Goal: Task Accomplishment & Management: Complete application form

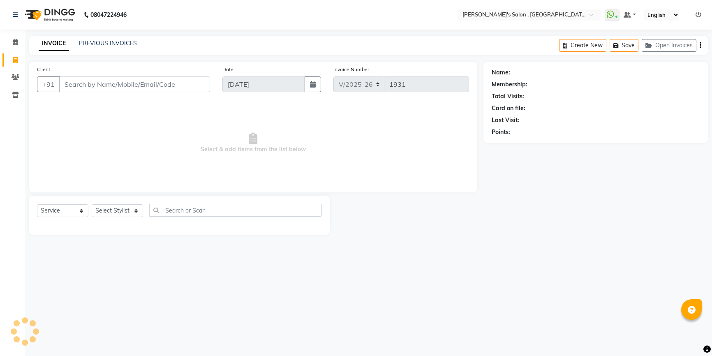
select select "7416"
select select "service"
click at [83, 89] on input "Client" at bounding box center [135, 84] width 152 height 16
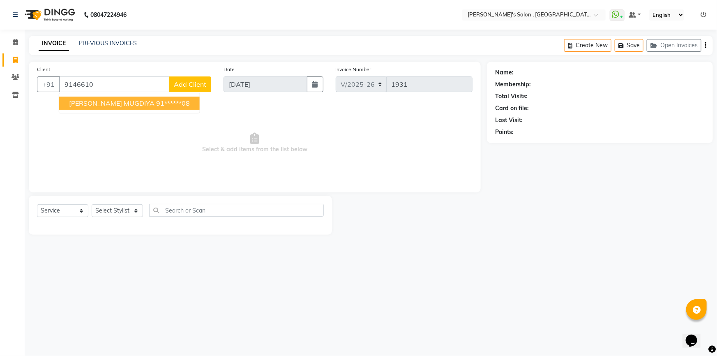
click at [114, 99] on span "[PERSON_NAME] MUGDIYA" at bounding box center [111, 103] width 85 height 8
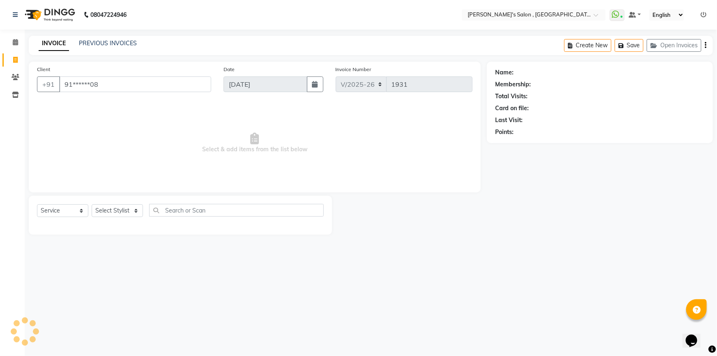
type input "91******08"
select select "1: Object"
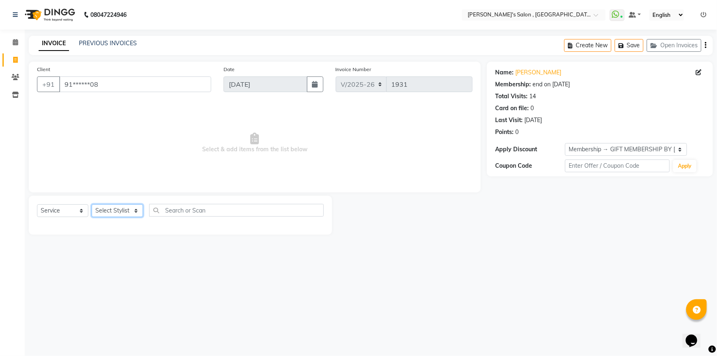
click at [136, 209] on select "Select Stylist ABHISHEK [PERSON_NAME] AKASH SH ARJUN SIR Manager [PERSON_NAME] …" at bounding box center [117, 210] width 51 height 13
select select "79873"
click at [92, 204] on select "Select Stylist ABHISHEK [PERSON_NAME] AKASH SH ARJUN SIR Manager [PERSON_NAME] …" at bounding box center [117, 210] width 51 height 13
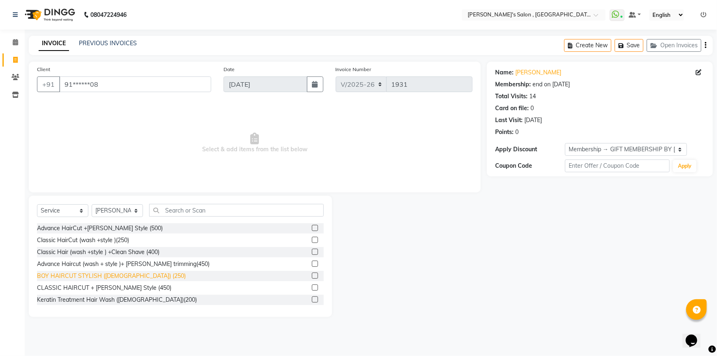
click at [60, 279] on div "BOY HAIRCUT STYLISH ([DEMOGRAPHIC_DATA]) (250)" at bounding box center [111, 276] width 149 height 9
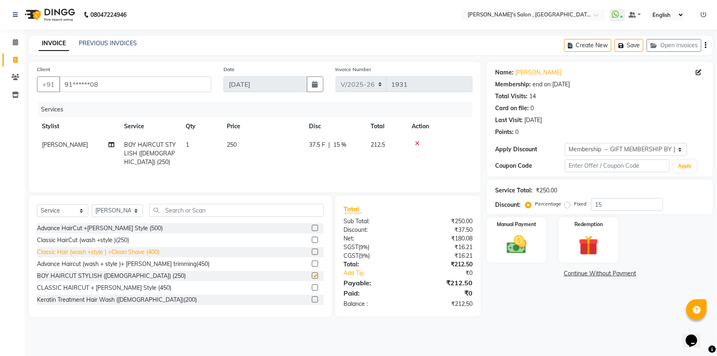
checkbox input "false"
click at [522, 225] on label "Manual Payment" at bounding box center [516, 224] width 41 height 8
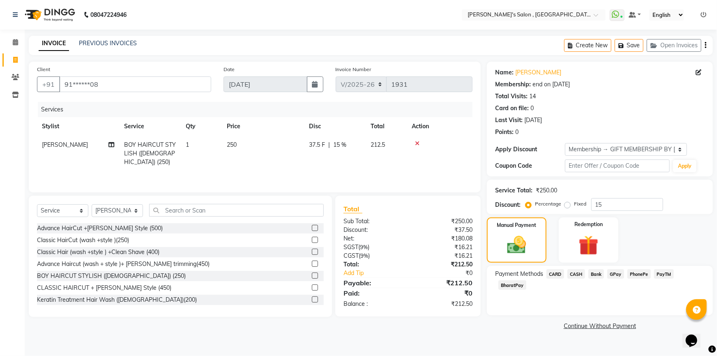
click at [573, 275] on span "CASH" at bounding box center [577, 273] width 18 height 9
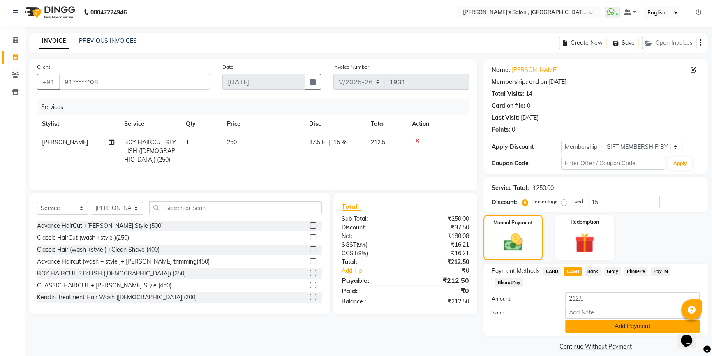
scroll to position [11, 0]
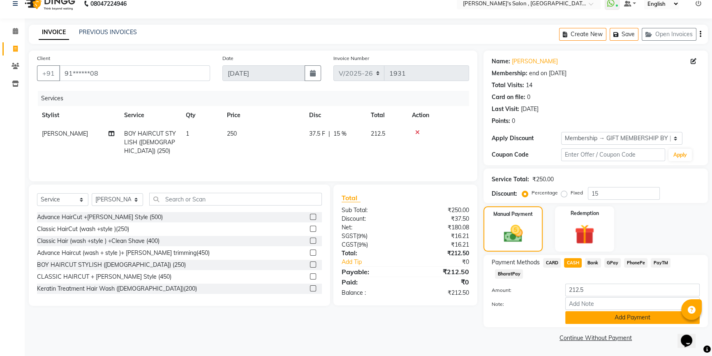
click at [587, 317] on button "Add Payment" at bounding box center [632, 317] width 134 height 13
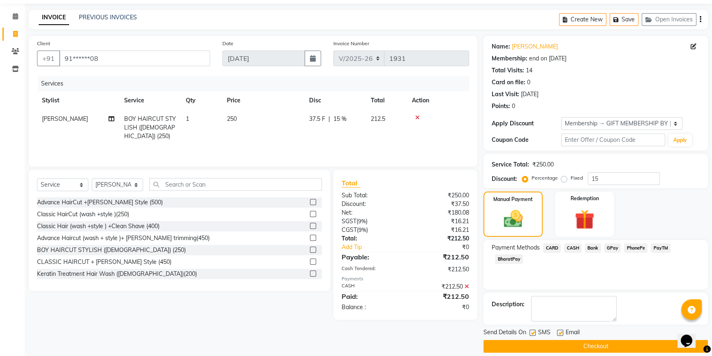
scroll to position [34, 0]
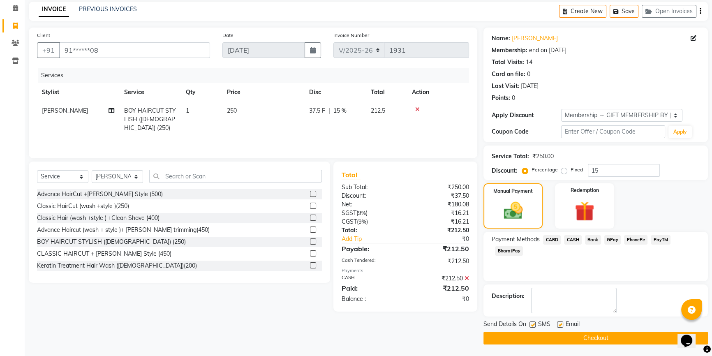
click at [583, 335] on button "Checkout" at bounding box center [595, 338] width 224 height 13
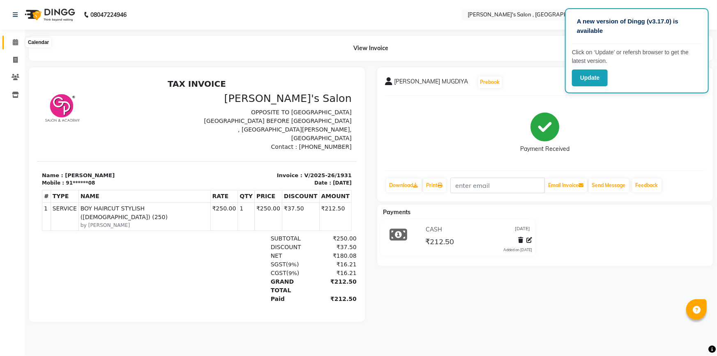
click at [19, 44] on span at bounding box center [15, 42] width 14 height 9
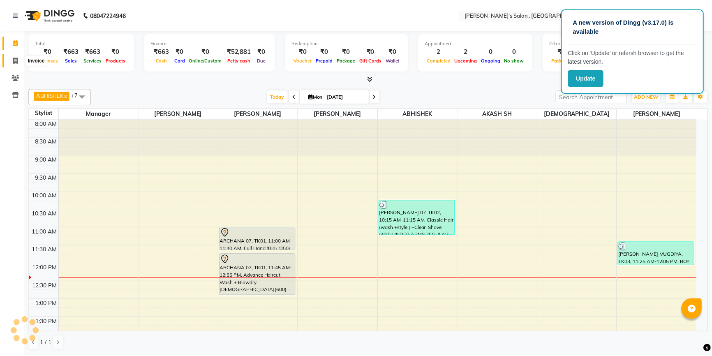
scroll to position [144, 0]
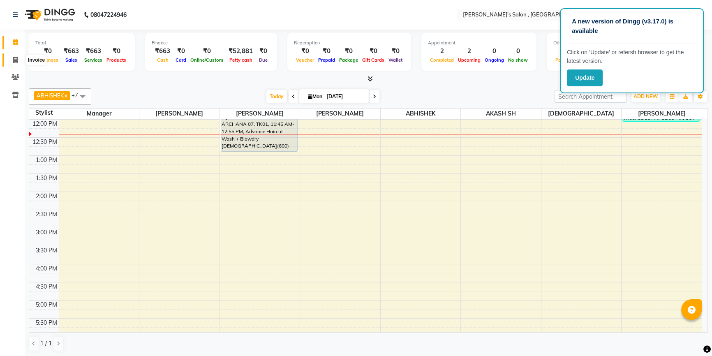
click at [19, 59] on span at bounding box center [15, 59] width 14 height 9
select select "service"
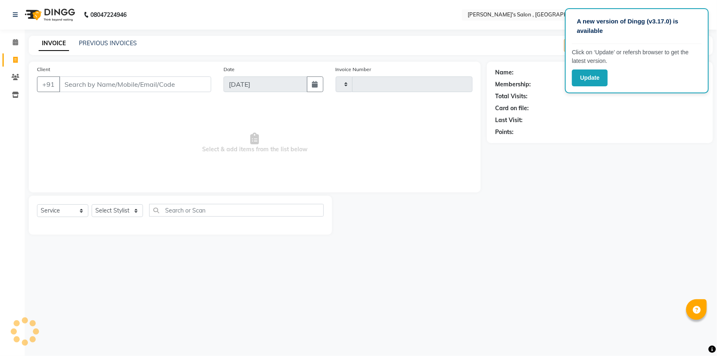
type input "1932"
select select "7416"
click at [114, 88] on input "Client" at bounding box center [135, 84] width 152 height 16
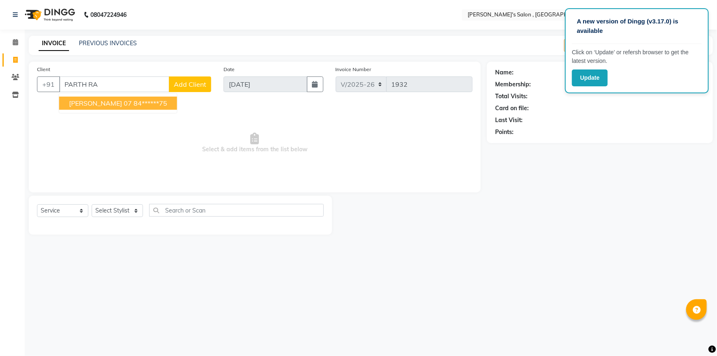
click at [134, 107] on ngb-highlight "84******75" at bounding box center [151, 103] width 34 height 8
type input "84******75"
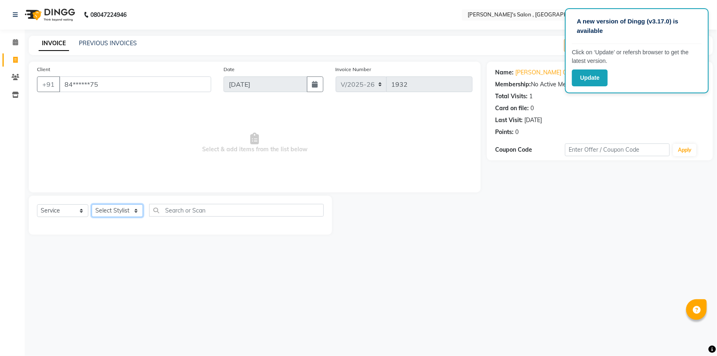
click at [125, 214] on select "Select Stylist ABHISHEK [PERSON_NAME] AKASH SH ARJUN SIR Manager [PERSON_NAME] …" at bounding box center [117, 210] width 51 height 13
select select "67371"
click at [92, 204] on select "Select Stylist ABHISHEK [PERSON_NAME] AKASH SH ARJUN SIR Manager [PERSON_NAME] …" at bounding box center [117, 210] width 51 height 13
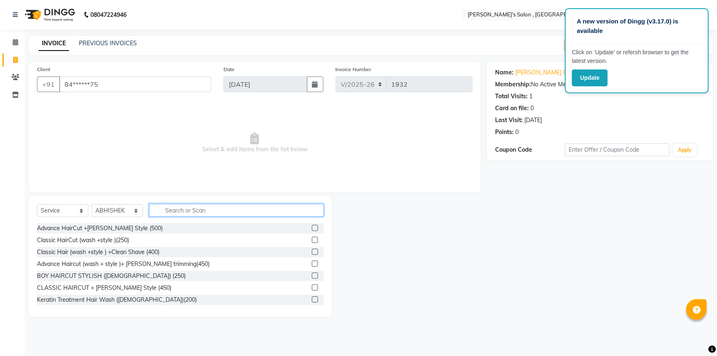
click at [174, 207] on input "text" at bounding box center [236, 210] width 175 height 13
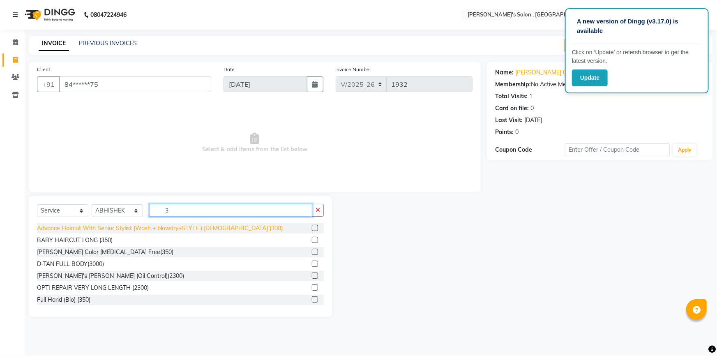
type input "3"
click at [173, 229] on div "Advance Haircut With Senior Stylist (Wash + blowdry+STYLE ) [DEMOGRAPHIC_DATA] …" at bounding box center [160, 228] width 246 height 9
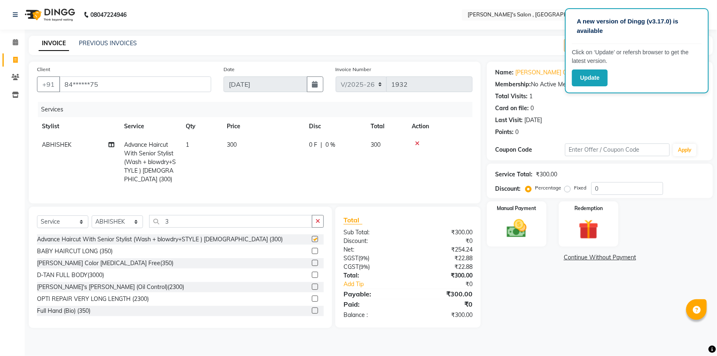
checkbox input "false"
click at [609, 192] on input "0" at bounding box center [627, 188] width 72 height 13
type input "15"
click at [514, 230] on img at bounding box center [517, 229] width 34 height 24
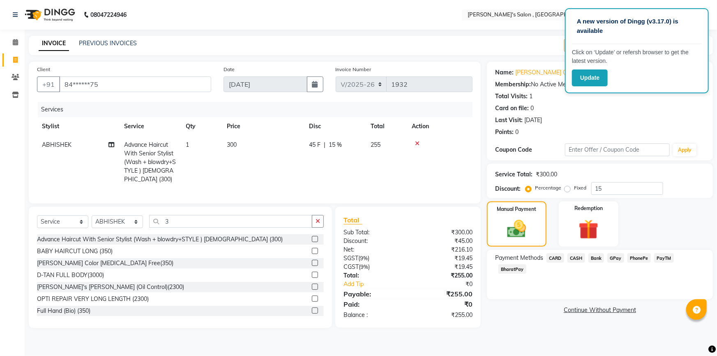
click at [526, 264] on span "BharatPay" at bounding box center [513, 268] width 28 height 9
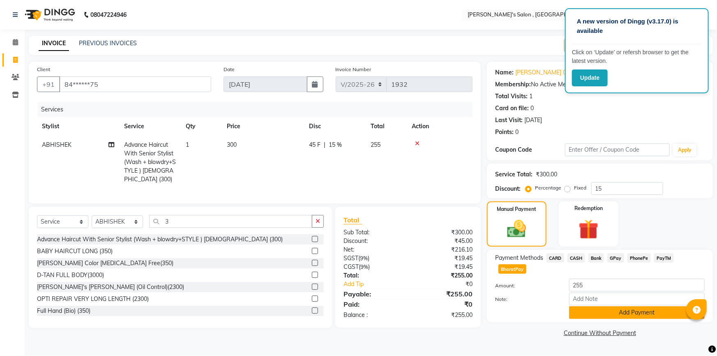
click at [623, 306] on button "Add Payment" at bounding box center [637, 312] width 136 height 13
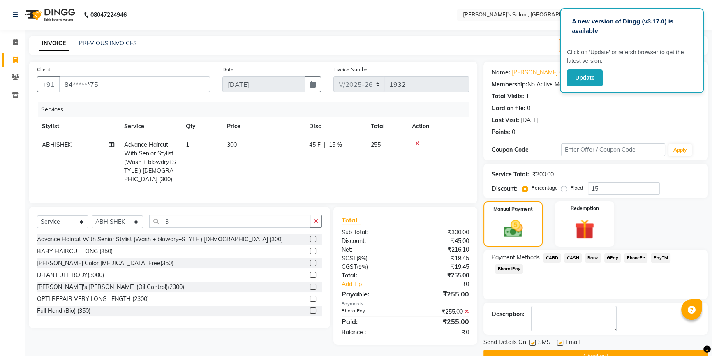
scroll to position [18, 0]
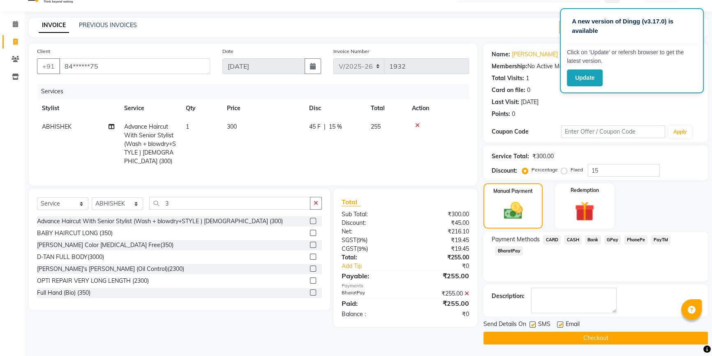
click at [601, 335] on button "Checkout" at bounding box center [595, 338] width 224 height 13
